Goal: Transaction & Acquisition: Purchase product/service

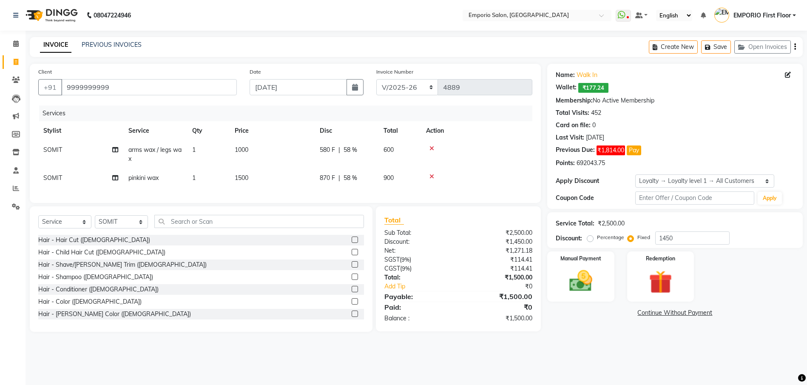
select select "6332"
select select "service"
select select "89419"
select select "1: Object"
drag, startPoint x: 590, startPoint y: 274, endPoint x: 615, endPoint y: 294, distance: 32.1
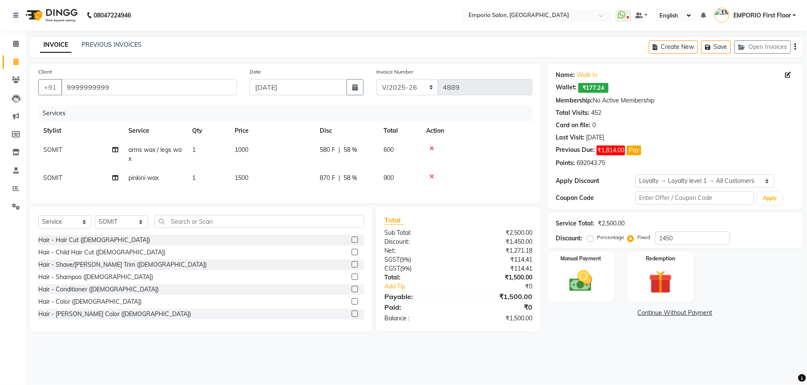
click at [590, 274] on img at bounding box center [580, 280] width 37 height 27
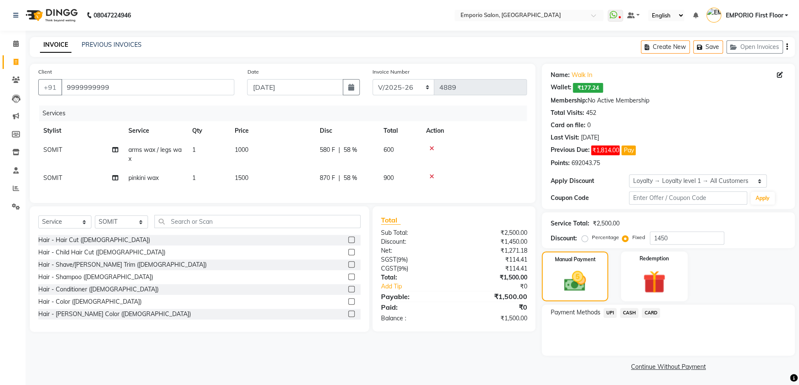
drag, startPoint x: 628, startPoint y: 310, endPoint x: 629, endPoint y: 318, distance: 7.3
click at [628, 311] on span "CASH" at bounding box center [629, 313] width 18 height 10
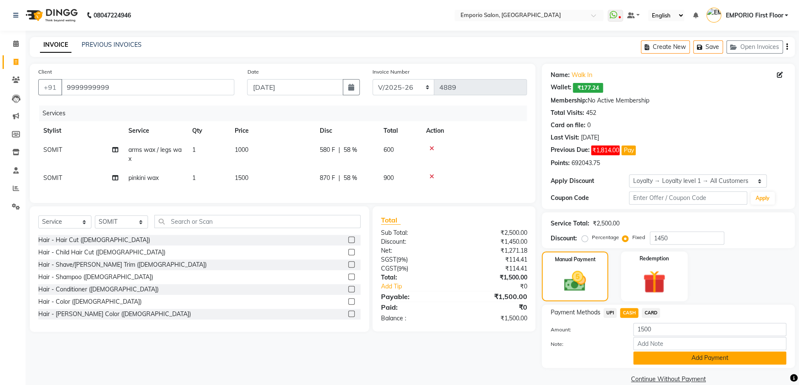
click at [680, 355] on button "Add Payment" at bounding box center [709, 357] width 153 height 13
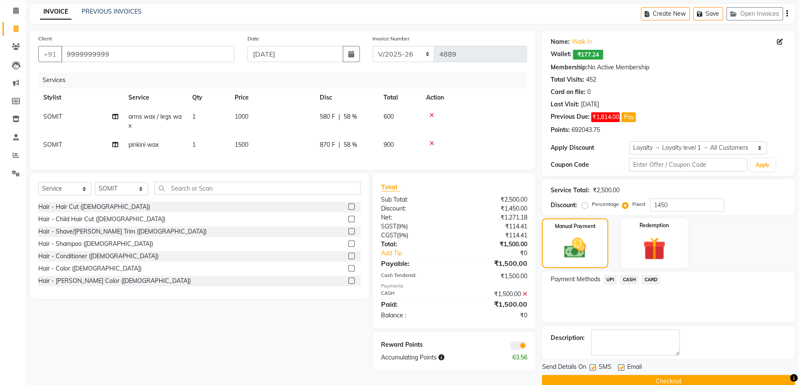
scroll to position [48, 0]
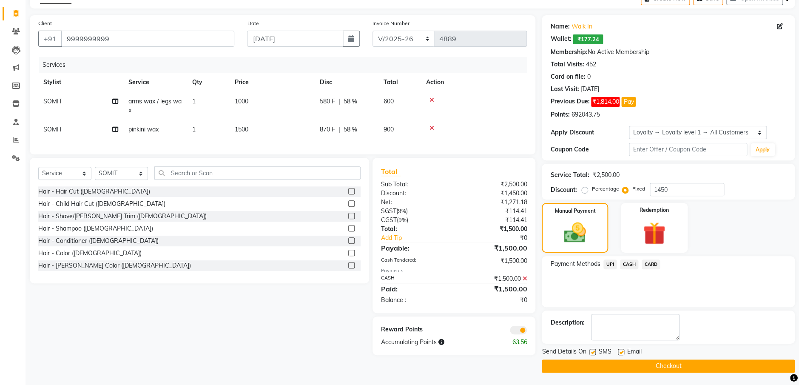
click at [679, 367] on button "Checkout" at bounding box center [668, 365] width 253 height 13
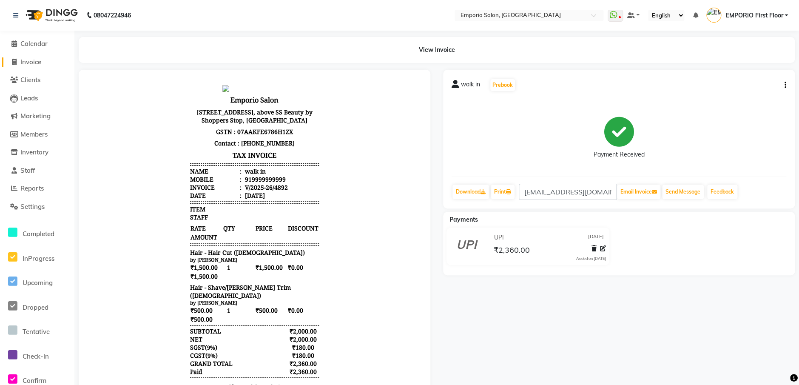
click at [24, 62] on span "Invoice" at bounding box center [30, 62] width 21 height 8
select select "service"
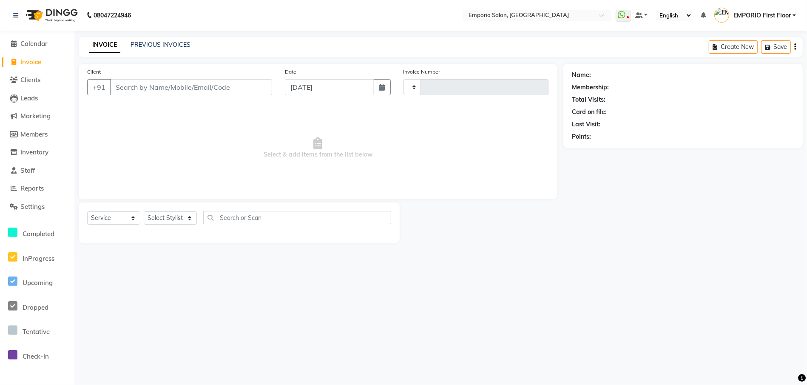
type input "4894"
select select "6332"
click at [182, 218] on select "Select Stylist" at bounding box center [170, 217] width 53 height 13
select select "47514"
click at [144, 211] on select "Select Stylist Anees Anjali beauty Archana Asad AYUSH chunmun EMPORIO First Flo…" at bounding box center [170, 217] width 53 height 13
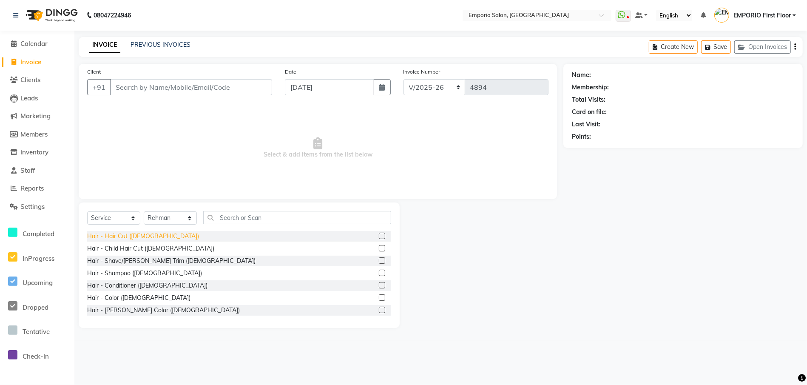
click at [134, 232] on div "Hair - Hair Cut (Male)" at bounding box center [143, 236] width 112 height 9
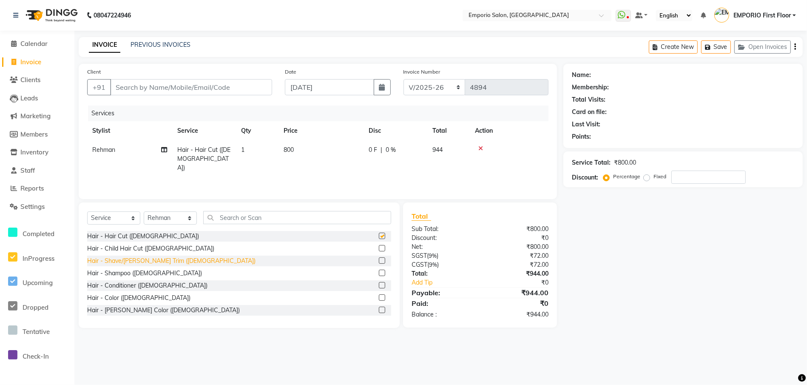
checkbox input "false"
click at [138, 261] on div "Hair - Shave/Beard Trim (Male)" at bounding box center [171, 260] width 168 height 9
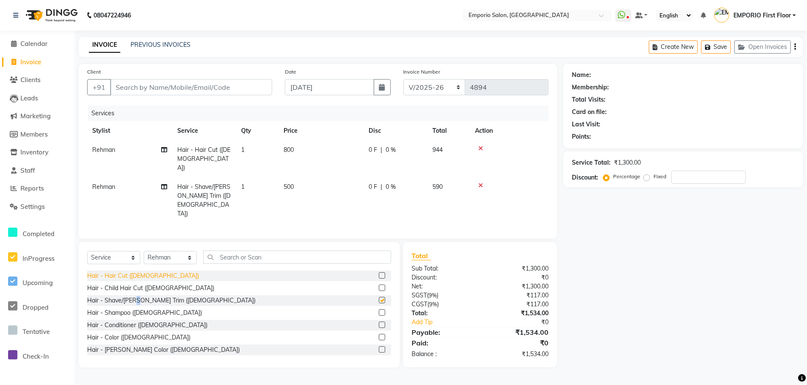
checkbox input "false"
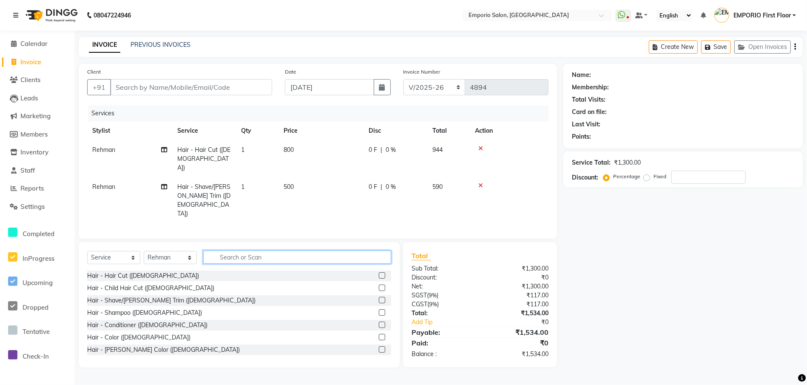
click at [250, 250] on input "text" at bounding box center [297, 256] width 188 height 13
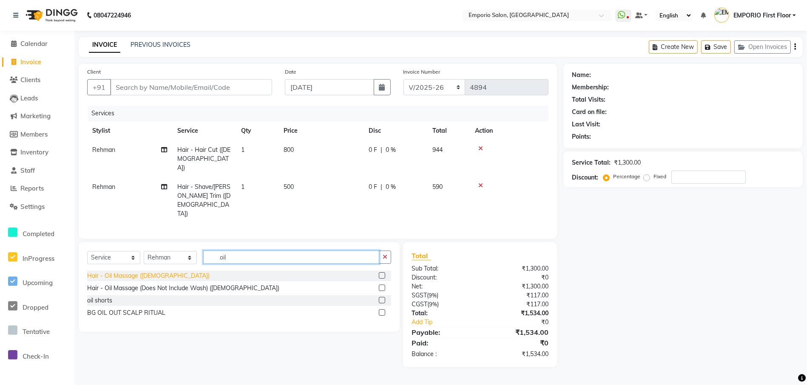
type input "oil"
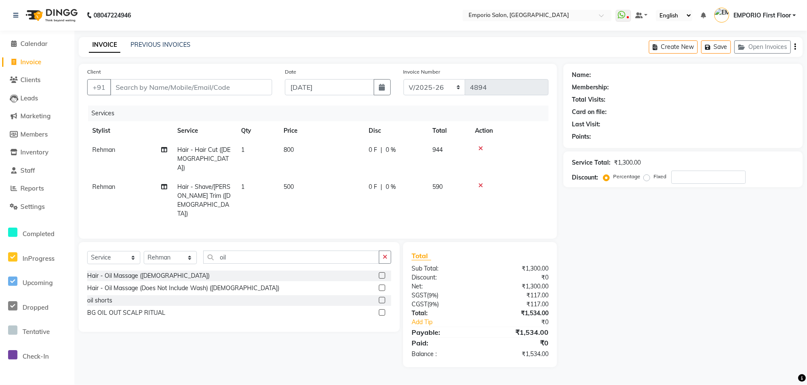
click at [150, 271] on div "Hair - Oil Massage ([DEMOGRAPHIC_DATA])" at bounding box center [148, 275] width 122 height 9
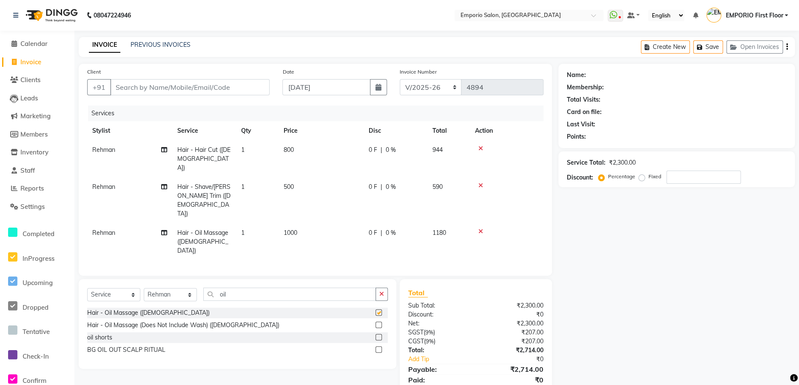
checkbox input "false"
click at [386, 287] on button "button" at bounding box center [381, 293] width 12 height 13
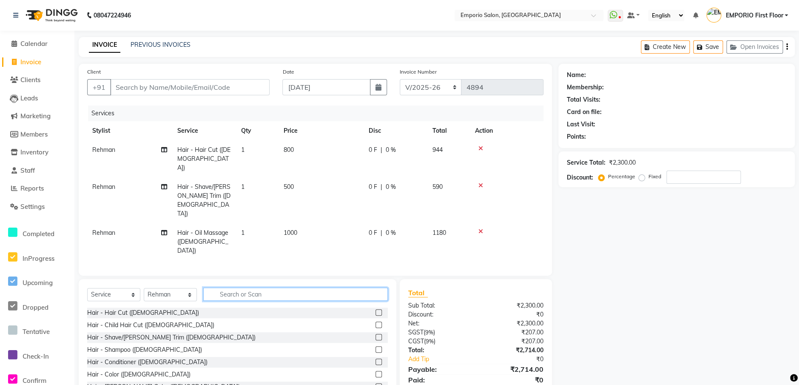
click at [315, 287] on input "text" at bounding box center [295, 293] width 185 height 13
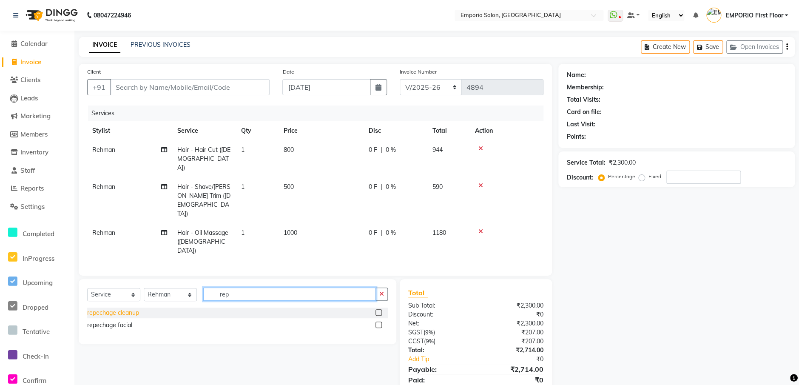
type input "rep"
click at [134, 308] on div "repechage cleanup" at bounding box center [113, 312] width 52 height 9
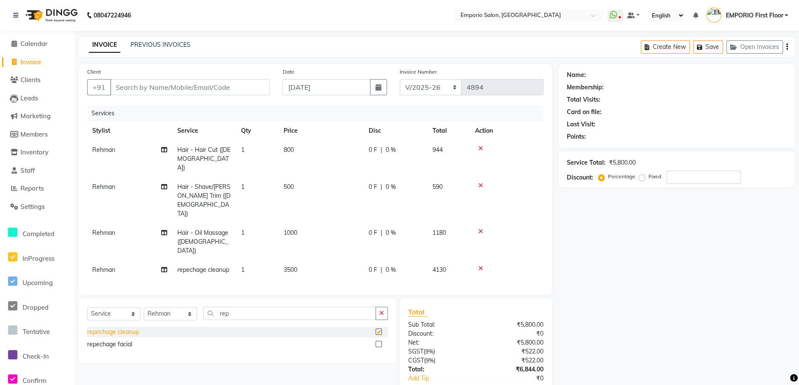
checkbox input "false"
click at [324, 260] on td "3500" at bounding box center [320, 269] width 85 height 19
select select "47514"
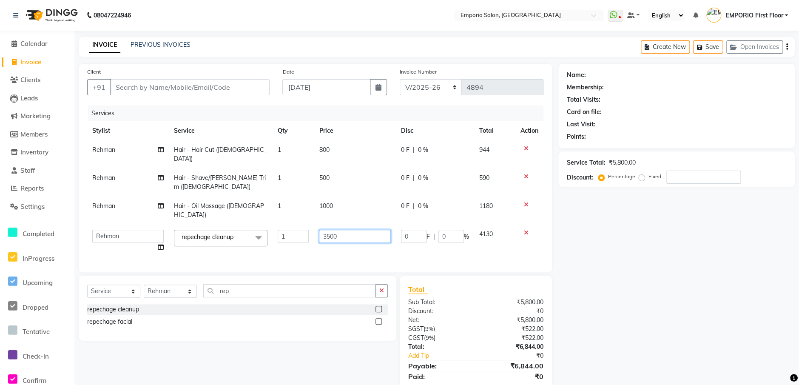
click at [357, 230] on input "3500" at bounding box center [354, 236] width 71 height 13
type input "3"
type input "2500"
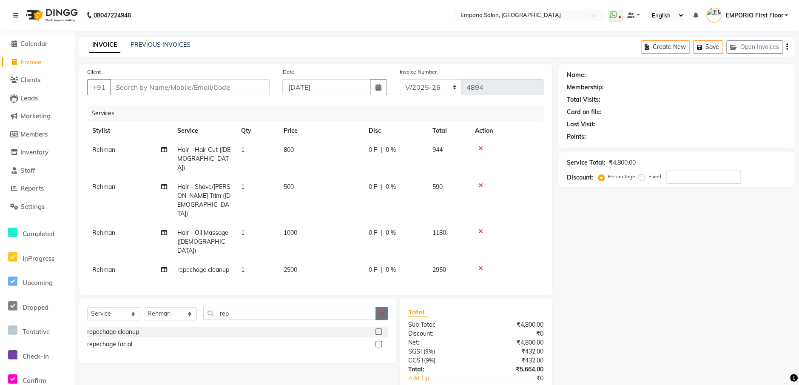
click at [383, 298] on div "Select Service Product Membership Package Voucher Prepaid Gift Card Select Styl…" at bounding box center [238, 330] width 318 height 65
drag, startPoint x: 380, startPoint y: 285, endPoint x: 446, endPoint y: 283, distance: 66.3
click at [381, 310] on icon "button" at bounding box center [381, 313] width 5 height 6
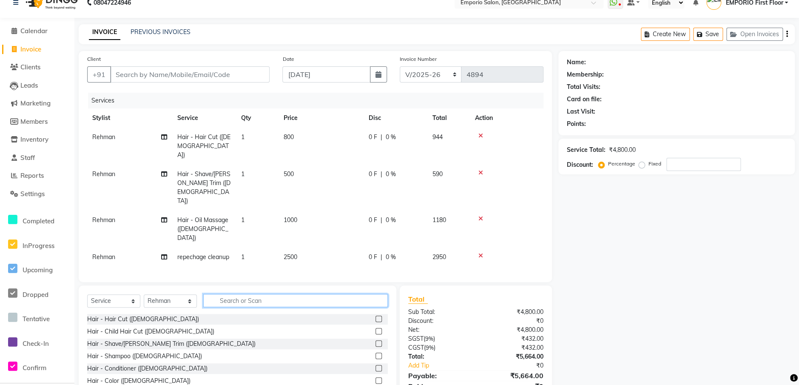
scroll to position [24, 0]
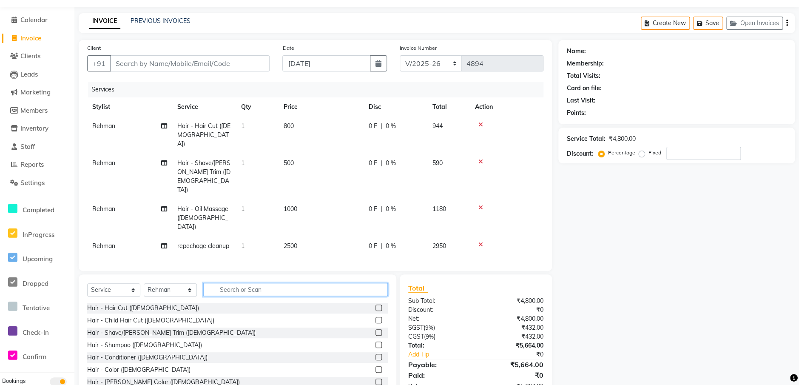
click at [294, 283] on input "text" at bounding box center [295, 289] width 185 height 13
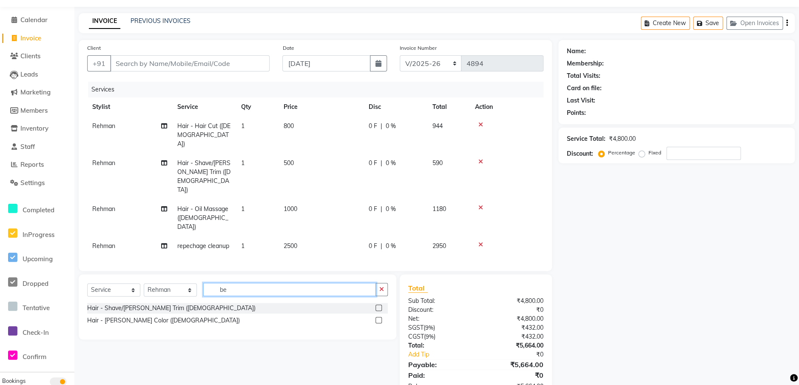
scroll to position [23, 0]
type input "be"
click at [150, 316] on div "Hair - [PERSON_NAME] Color ([DEMOGRAPHIC_DATA])" at bounding box center [163, 320] width 153 height 9
checkbox input "false"
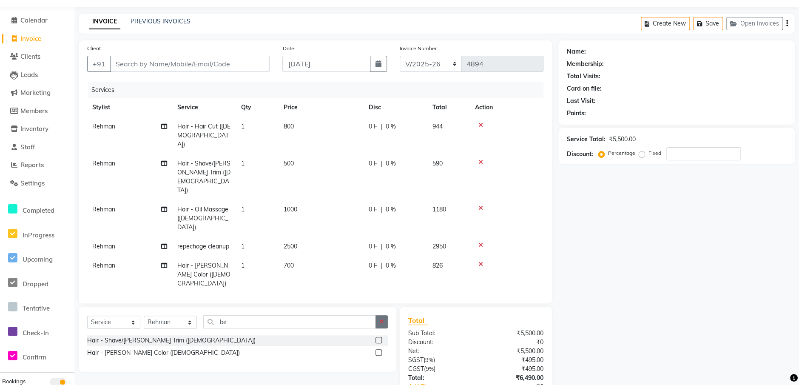
click at [378, 315] on button "button" at bounding box center [381, 321] width 12 height 13
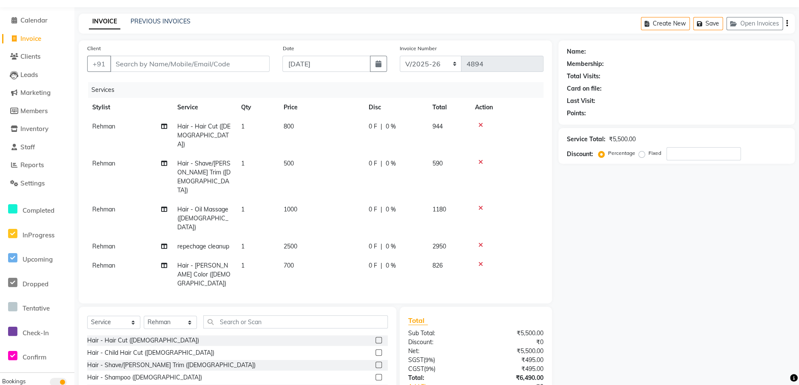
click at [649, 303] on div "Name: Membership: Total Visits: Card on file: Last Visit: Points: Service Total…" at bounding box center [679, 236] width 243 height 392
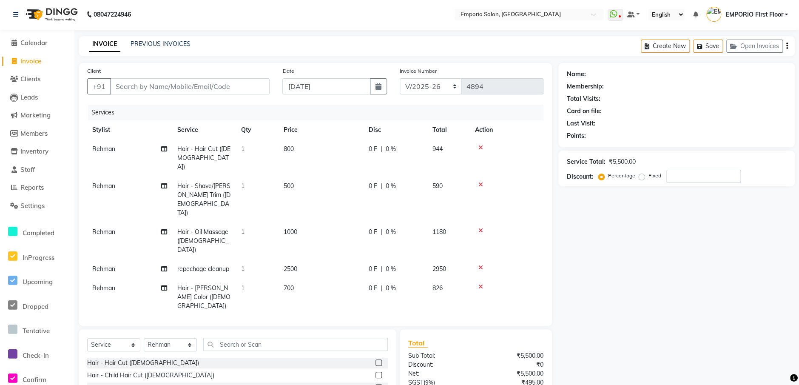
scroll to position [0, 0]
click at [218, 86] on input "Client" at bounding box center [189, 87] width 159 height 16
click at [192, 87] on input "Client" at bounding box center [189, 87] width 159 height 16
type input "9"
type input "0"
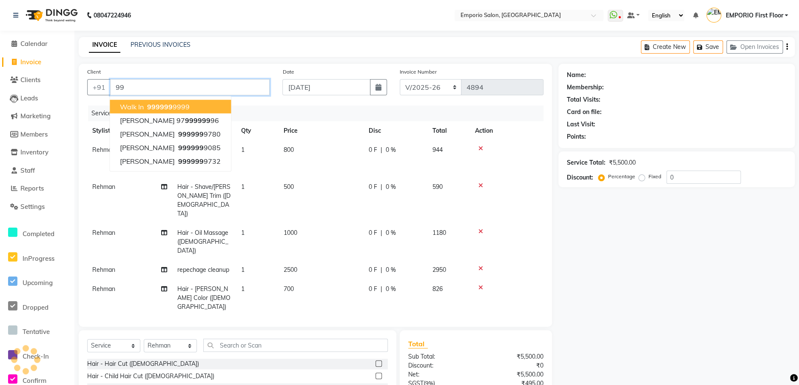
type input "9"
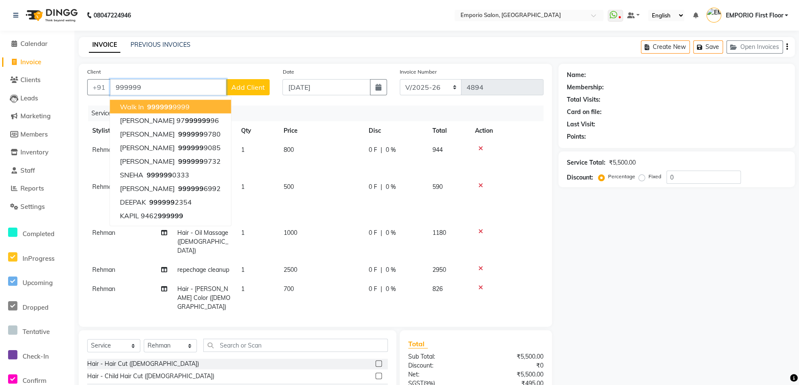
type input "999999"
click at [593, 229] on div "Name: Membership: Total Visits: Card on file: Last Visit: Points: Service Total…" at bounding box center [679, 260] width 243 height 392
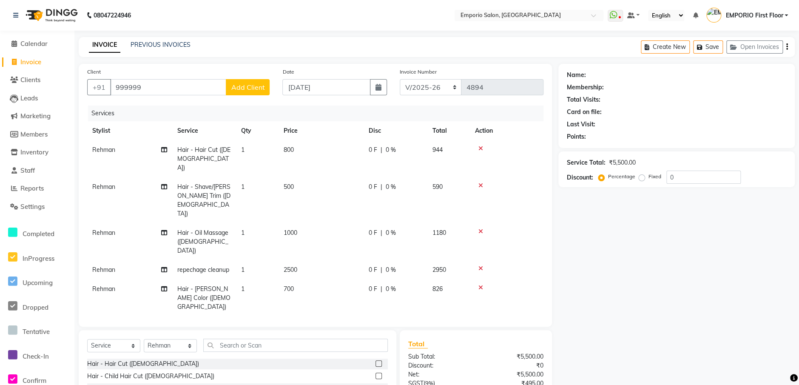
click at [260, 85] on span "Add Client" at bounding box center [248, 87] width 34 height 9
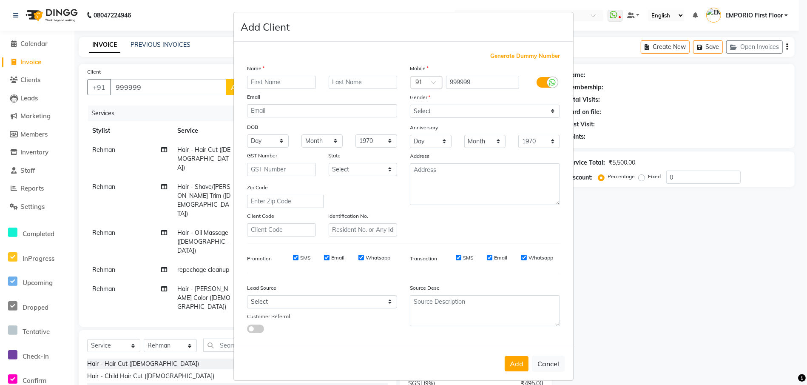
drag, startPoint x: 540, startPoint y: 367, endPoint x: 531, endPoint y: 356, distance: 15.1
click at [540, 365] on button "Cancel" at bounding box center [548, 363] width 33 height 16
select select
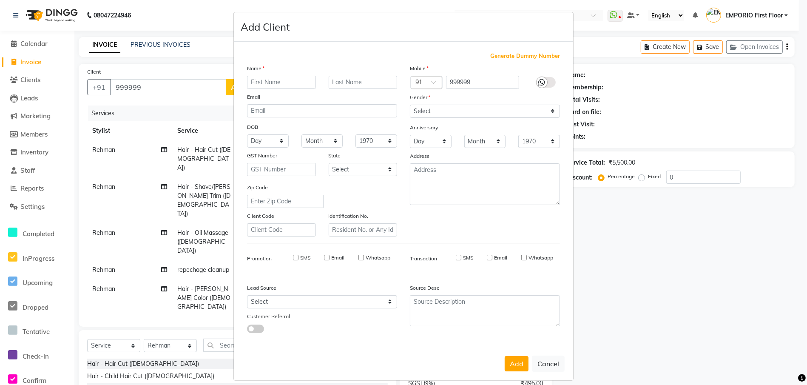
select select
checkbox input "false"
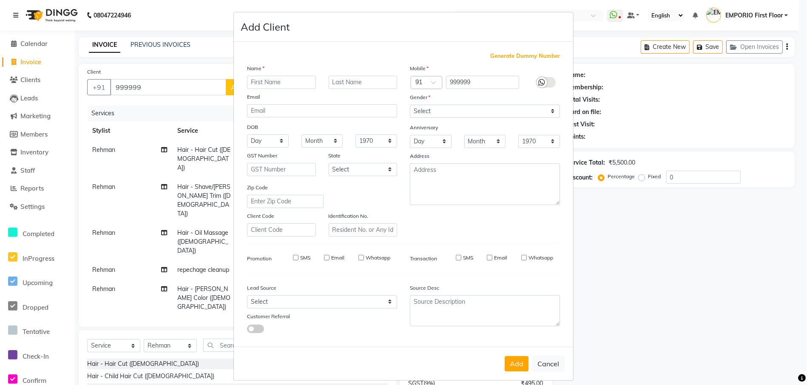
checkbox input "false"
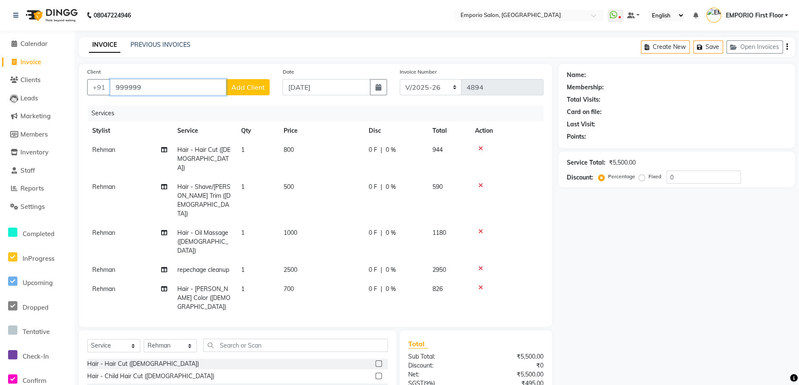
click at [198, 88] on input "999999" at bounding box center [168, 87] width 116 height 16
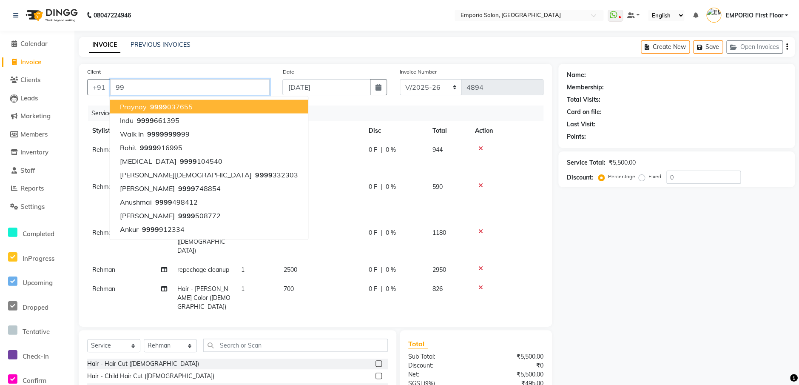
type input "9"
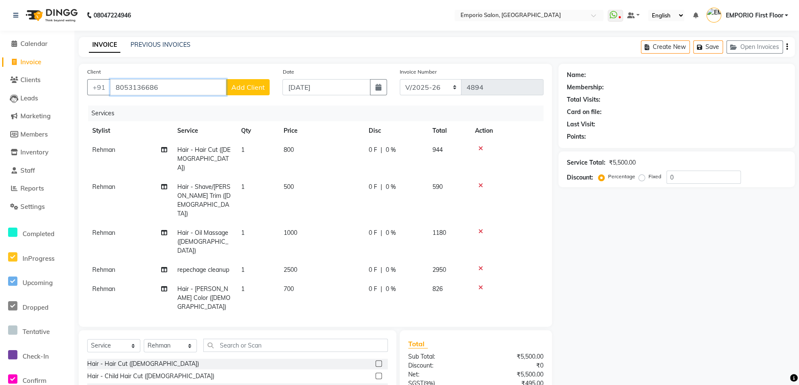
type input "8053136686"
click at [234, 86] on span "Add Client" at bounding box center [248, 87] width 34 height 9
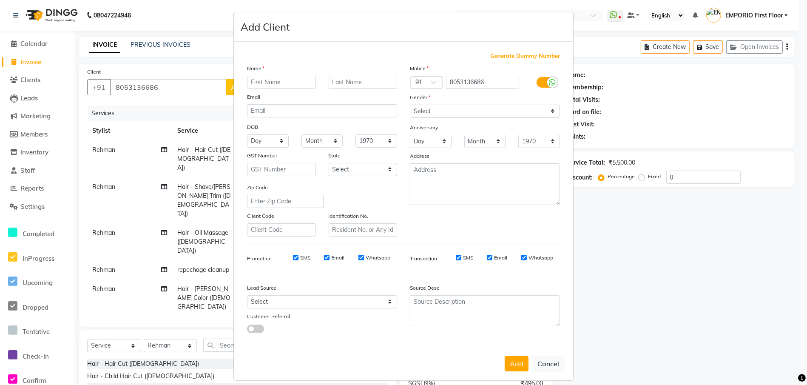
click at [281, 85] on input "text" at bounding box center [281, 82] width 69 height 13
type input "sushil"
click at [415, 114] on select "Select Male Female Other Prefer Not To Say" at bounding box center [485, 111] width 150 height 13
select select "male"
click at [410, 105] on select "Select Male Female Other Prefer Not To Say" at bounding box center [485, 111] width 150 height 13
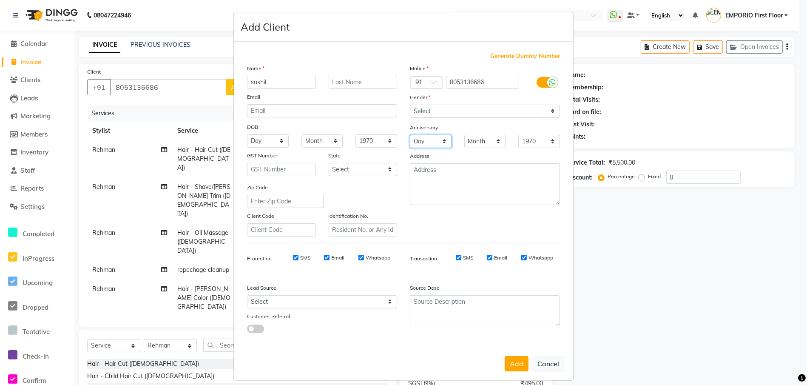
click at [422, 136] on select "Day 01 02 03 04 05 06 07 08 09 10 11 12 13 14 15 16 17 18 19 20 21 22 23 24 25 …" at bounding box center [431, 141] width 42 height 13
click at [573, 203] on ngb-modal-window "Add Client Generate Dummy Number Name sushil Email DOB Day 01 02 03 04 05 06 07…" at bounding box center [403, 192] width 807 height 385
click at [514, 361] on button "Add" at bounding box center [517, 363] width 24 height 15
select select
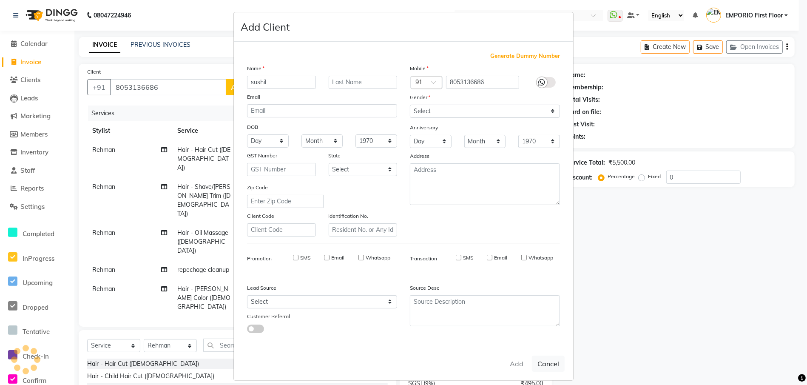
select select
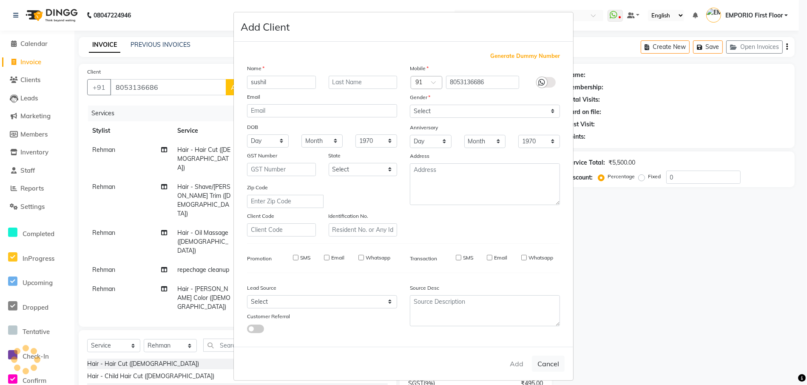
checkbox input "false"
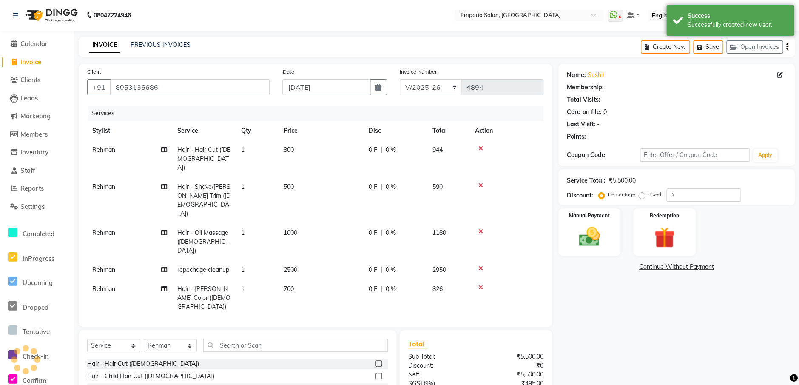
select select "1: Object"
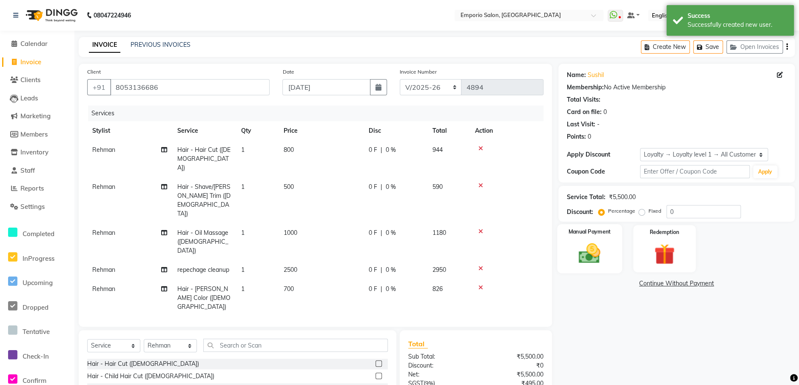
click at [606, 265] on div "Manual Payment" at bounding box center [589, 248] width 65 height 49
click at [626, 286] on span "UPI" at bounding box center [626, 284] width 13 height 10
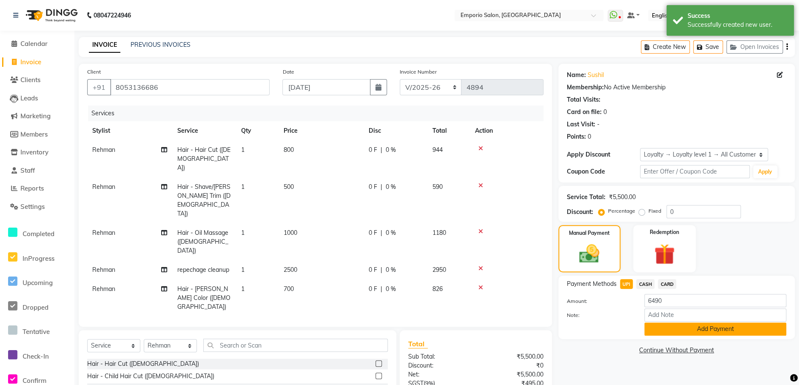
click at [714, 329] on button "Add Payment" at bounding box center [715, 328] width 142 height 13
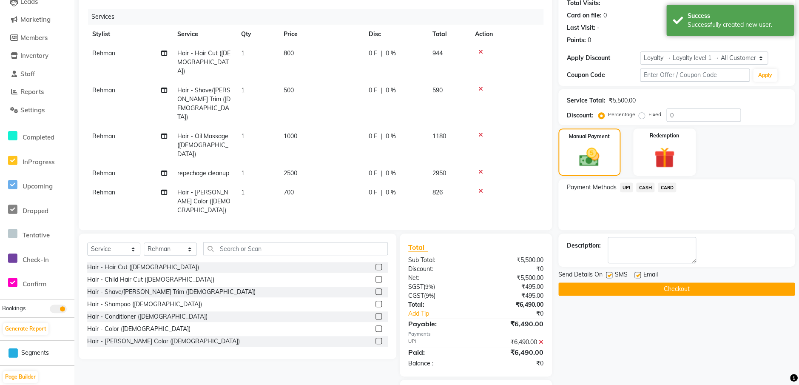
scroll to position [111, 0]
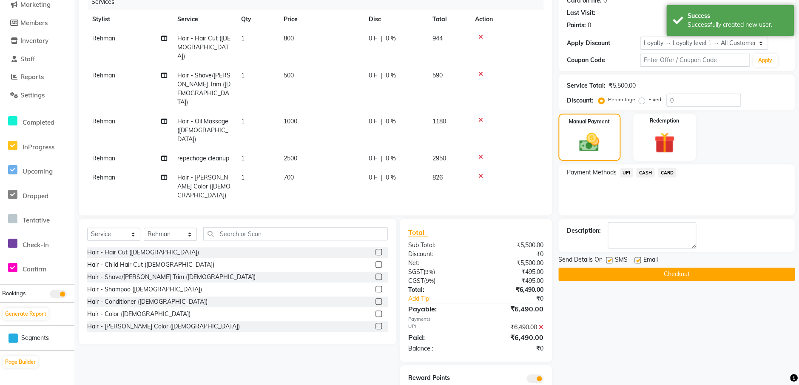
click at [690, 276] on button "Checkout" at bounding box center [676, 273] width 236 height 13
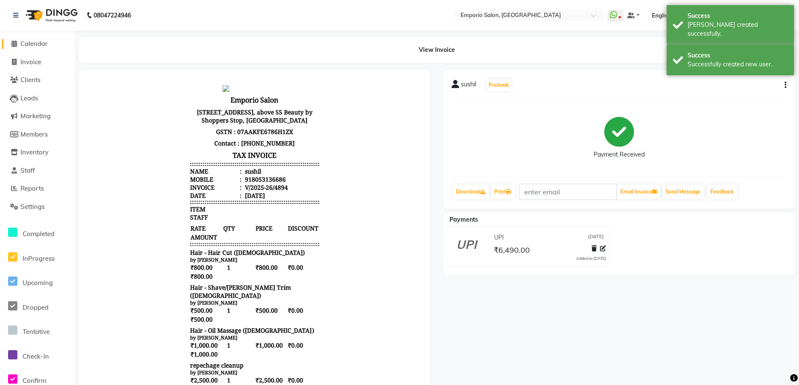
drag, startPoint x: 11, startPoint y: 42, endPoint x: 11, endPoint y: 37, distance: 4.7
click at [11, 42] on icon at bounding box center [14, 43] width 6 height 6
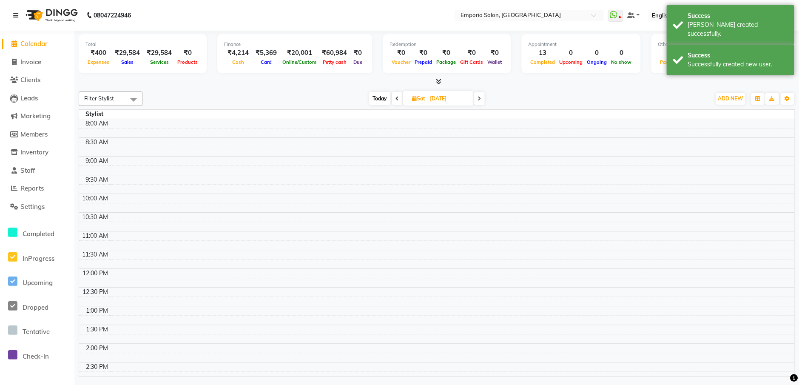
scroll to position [303, 0]
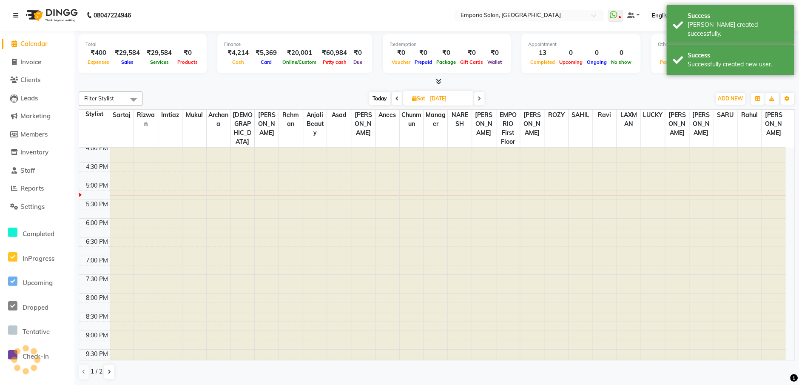
click at [14, 18] on icon at bounding box center [15, 15] width 5 height 6
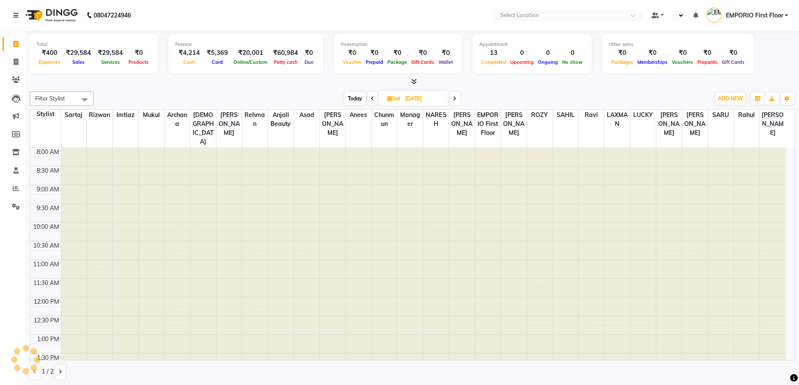
select select "en"
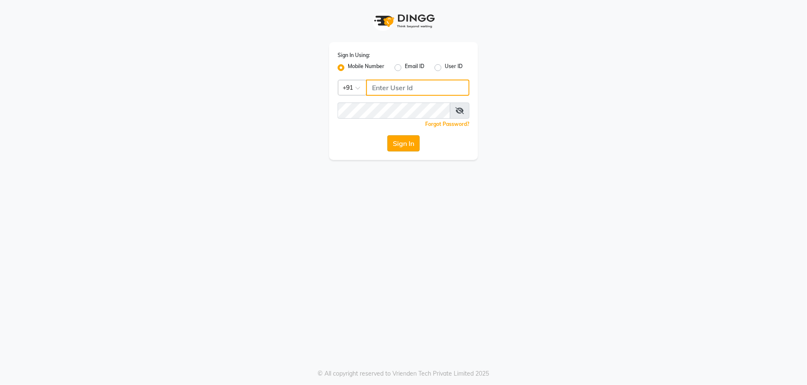
type input "9910222415"
click at [417, 144] on button "Sign In" at bounding box center [403, 143] width 32 height 16
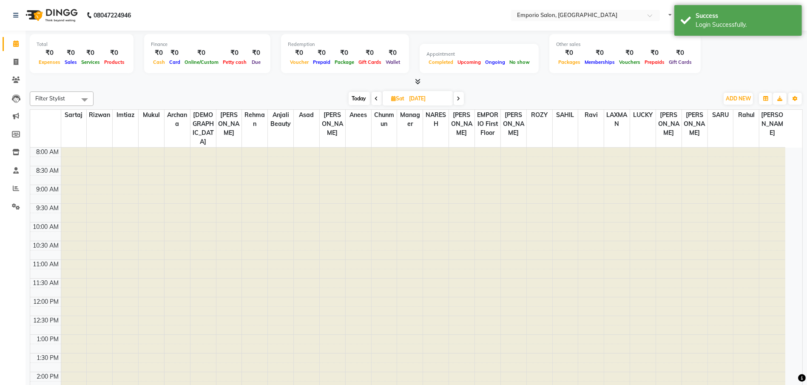
select select "en"
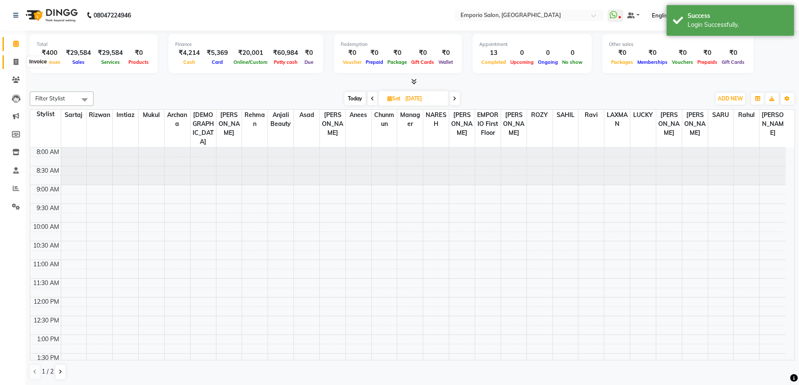
click at [17, 60] on icon at bounding box center [16, 62] width 5 height 6
select select "service"
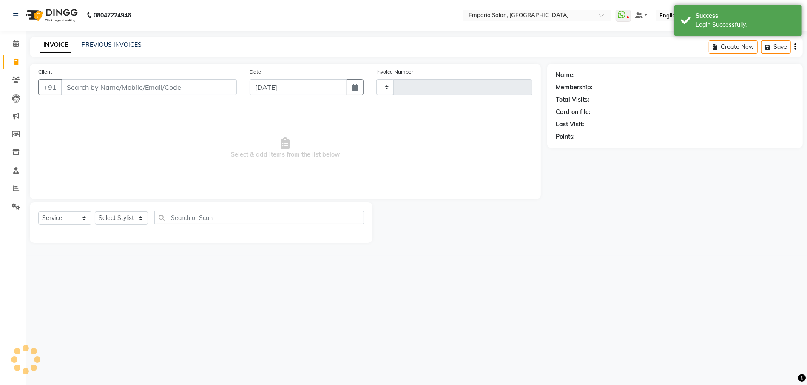
type input "4895"
select select "6332"
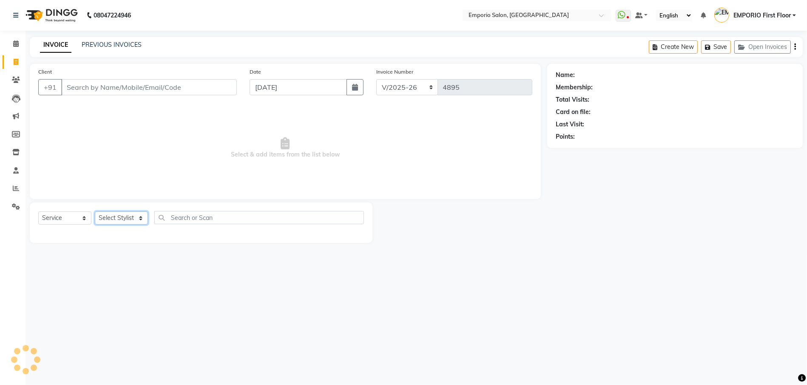
click at [135, 219] on select "Select Stylist [PERSON_NAME] beauty [PERSON_NAME] [PERSON_NAME] EMPORIO First F…" at bounding box center [121, 217] width 53 height 13
select select "61909"
click at [95, 211] on select "Select Stylist [PERSON_NAME] beauty [PERSON_NAME] [PERSON_NAME] EMPORIO First F…" at bounding box center [121, 217] width 53 height 13
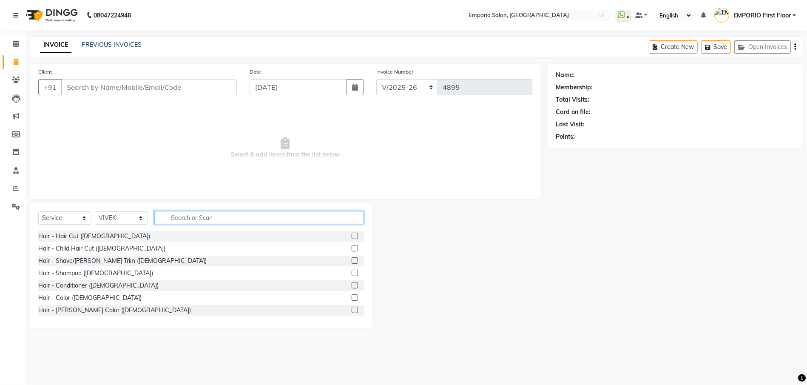
click at [203, 220] on input "text" at bounding box center [259, 217] width 210 height 13
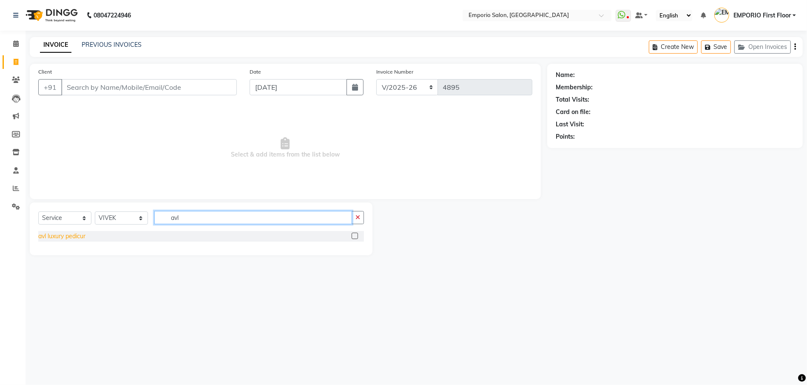
type input "avl"
click at [54, 236] on div "avl luxury pedicur" at bounding box center [61, 236] width 47 height 9
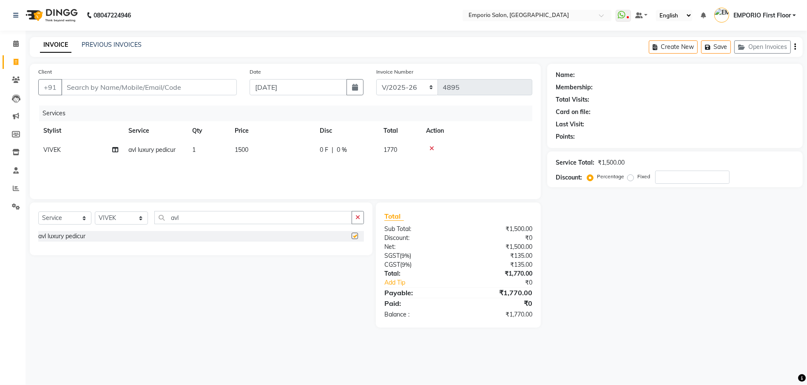
checkbox input "false"
click at [360, 217] on icon "button" at bounding box center [357, 217] width 5 height 6
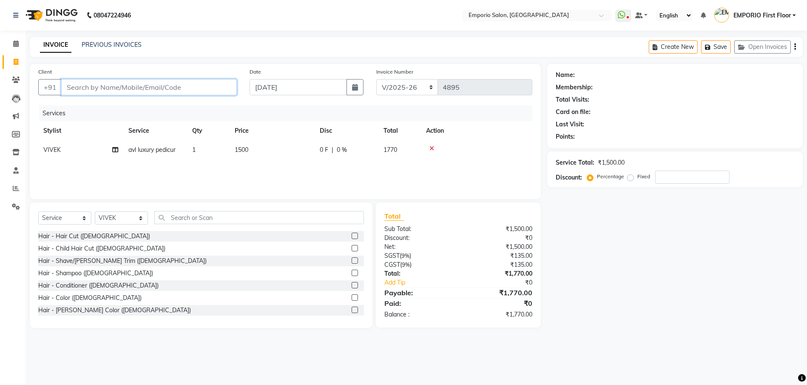
click at [171, 86] on input "Client" at bounding box center [149, 87] width 176 height 16
type input "9"
type input "0"
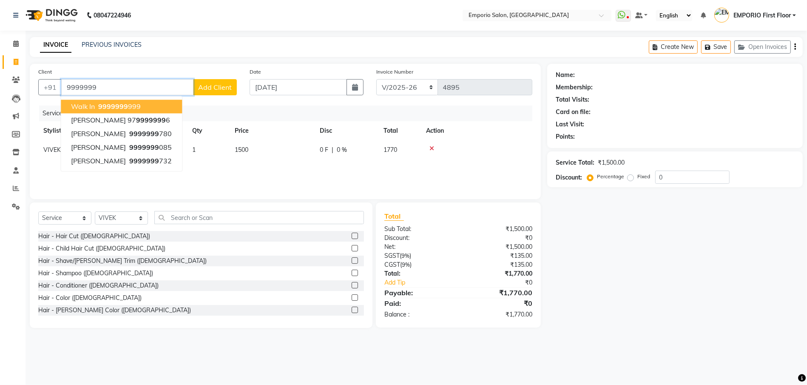
click at [159, 107] on button "walk in 9999999 999" at bounding box center [121, 107] width 121 height 14
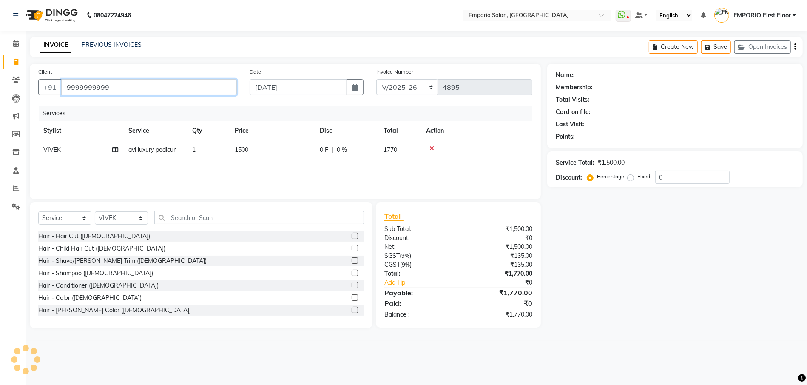
type input "9999999999"
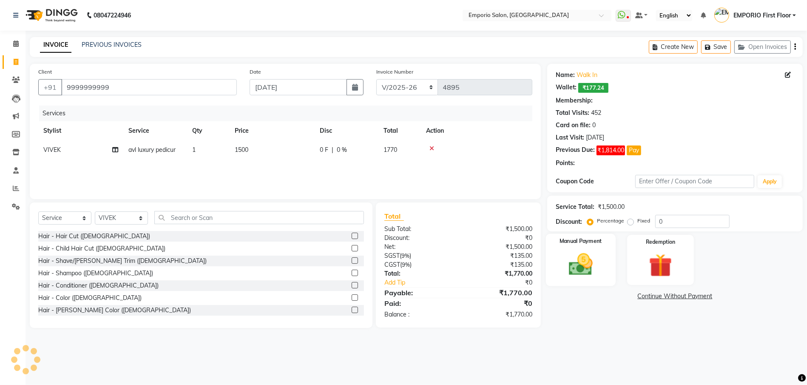
select select "1: Object"
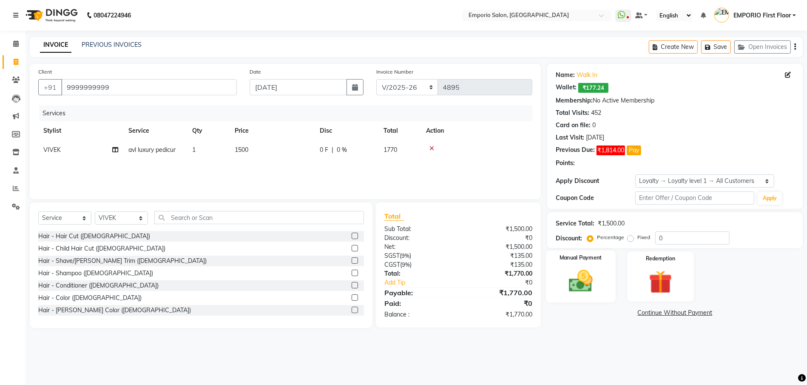
click at [588, 253] on div "Manual Payment" at bounding box center [581, 276] width 70 height 52
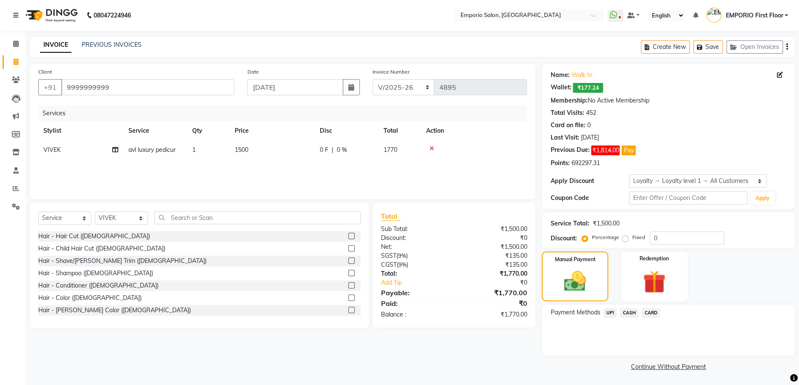
click at [647, 316] on span "CARD" at bounding box center [651, 313] width 18 height 10
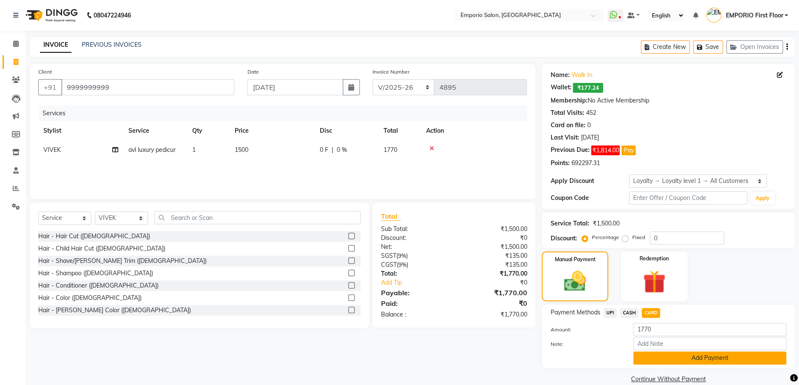
click at [686, 355] on button "Add Payment" at bounding box center [709, 357] width 153 height 13
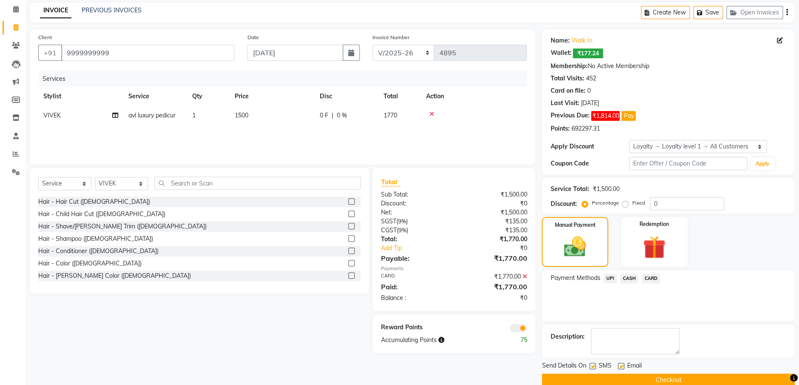
scroll to position [48, 0]
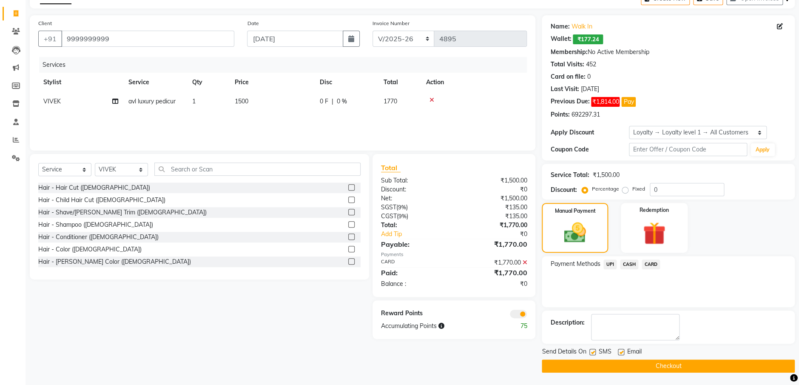
click at [687, 361] on button "Checkout" at bounding box center [668, 365] width 253 height 13
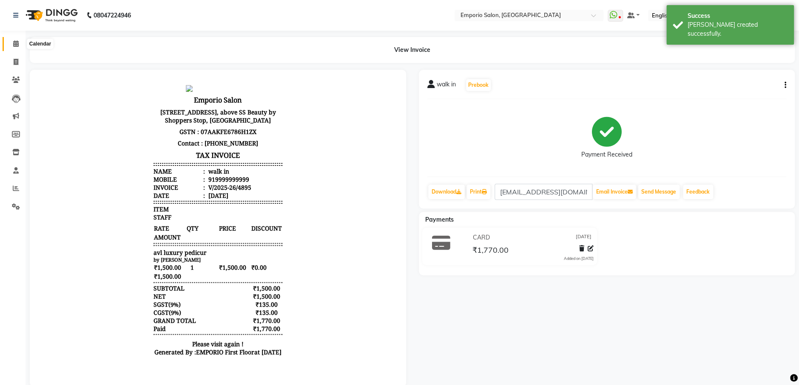
click at [18, 45] on icon at bounding box center [16, 43] width 6 height 6
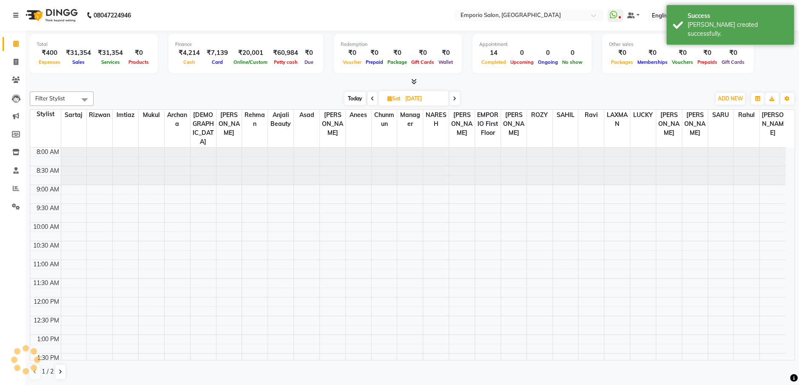
click at [110, 87] on div "Total ₹400 Expenses ₹31,354 Sales ₹31,354 Services ₹0 Products Finance ₹4,214 C…" at bounding box center [412, 208] width 773 height 355
